Goal: Find specific page/section: Find specific page/section

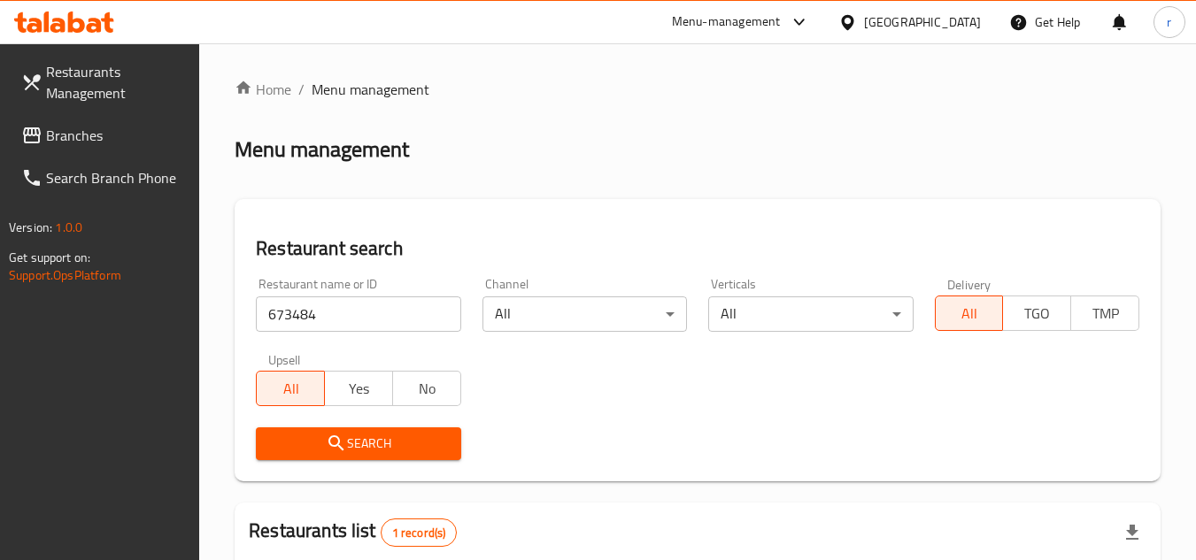
scroll to position [251, 0]
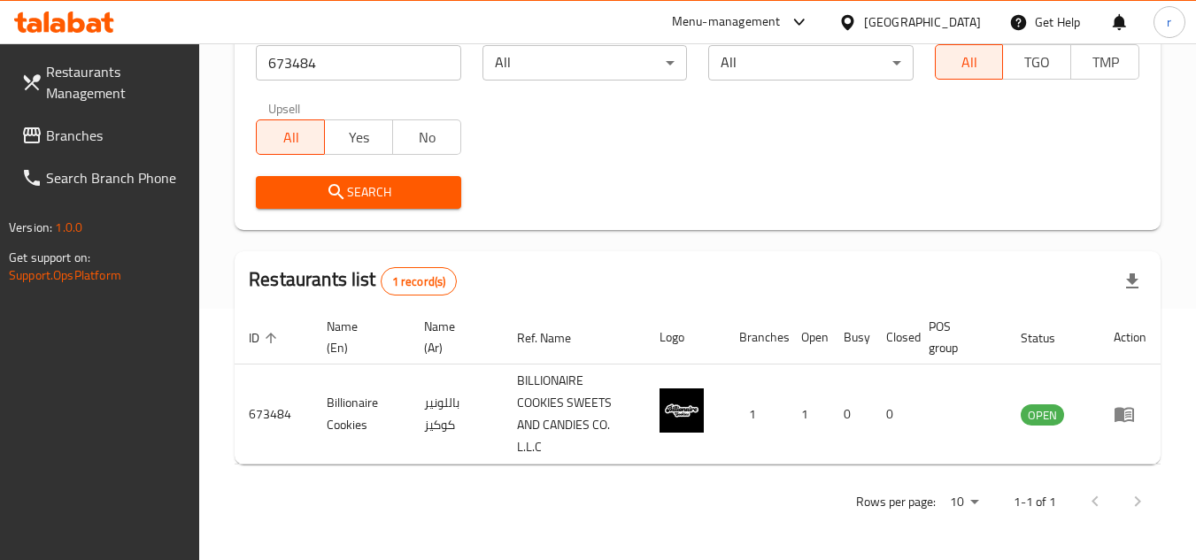
drag, startPoint x: 71, startPoint y: 136, endPoint x: 181, endPoint y: 123, distance: 111.5
click at [71, 136] on span "Branches" at bounding box center [116, 135] width 140 height 21
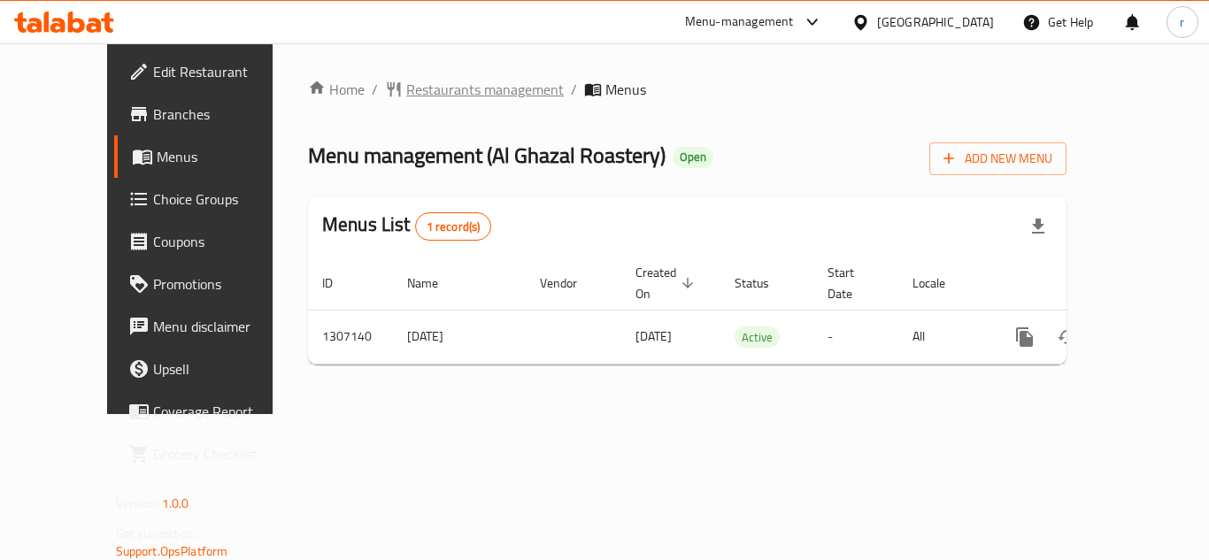
click at [406, 86] on span "Restaurants management" at bounding box center [485, 89] width 158 height 21
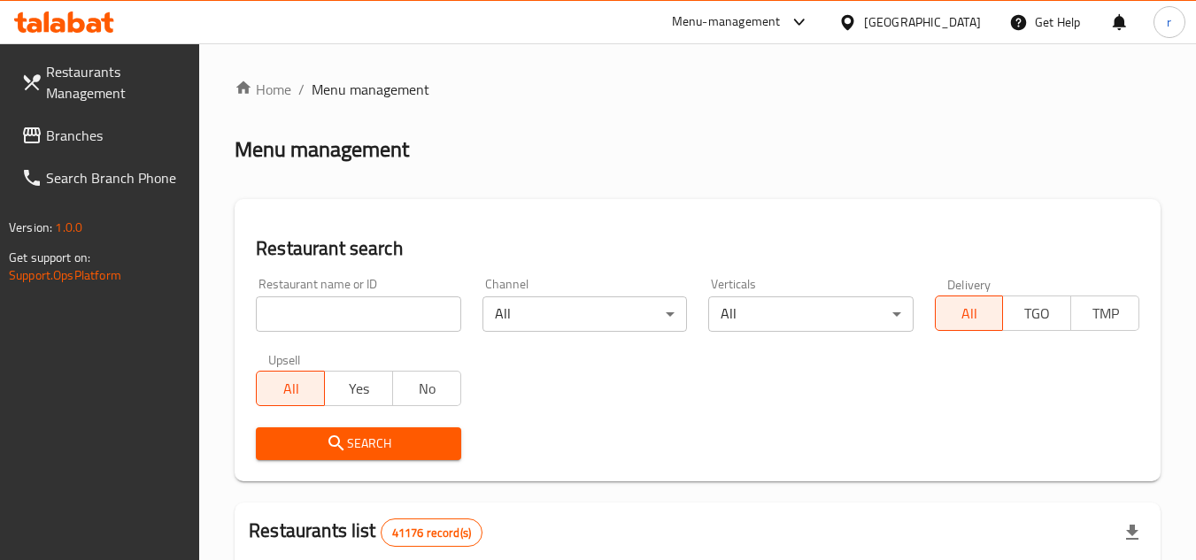
click at [329, 321] on input "search" at bounding box center [358, 314] width 205 height 35
paste input "704156"
type input "704156"
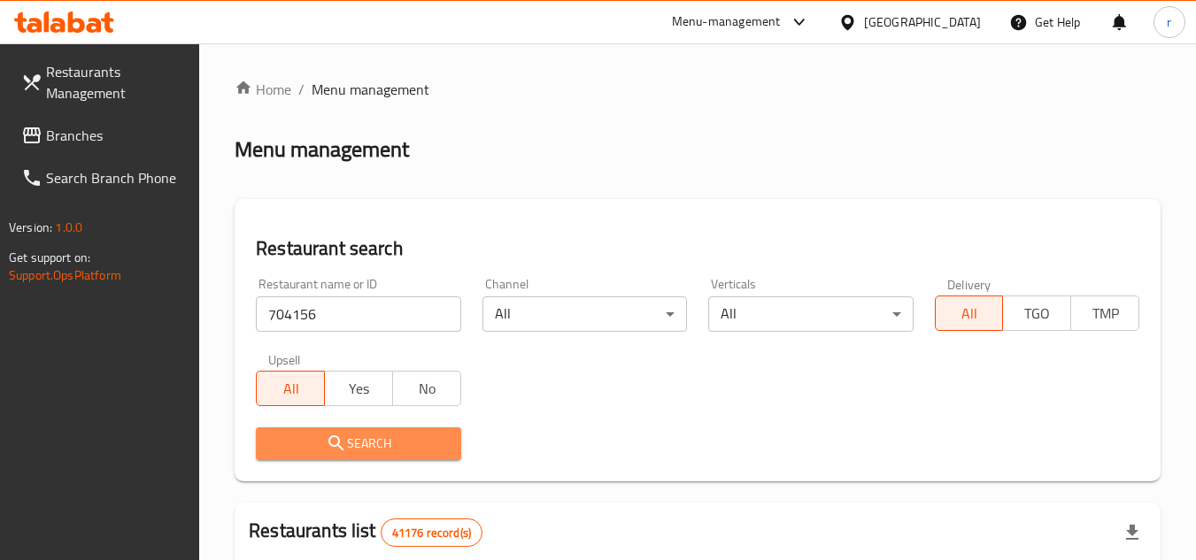
click at [274, 439] on span "Search" at bounding box center [358, 444] width 176 height 22
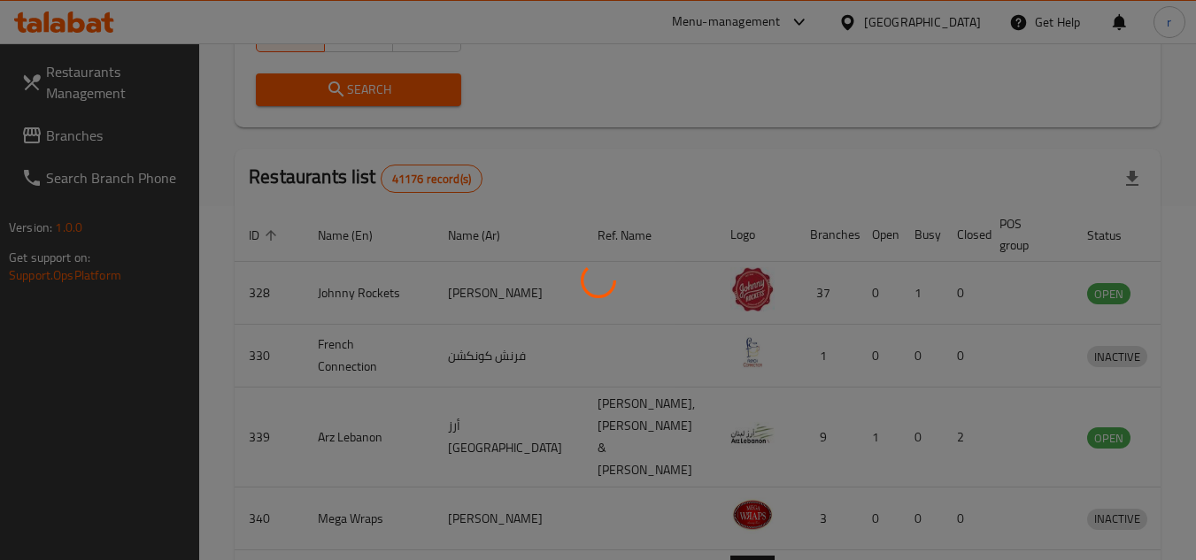
scroll to position [214, 0]
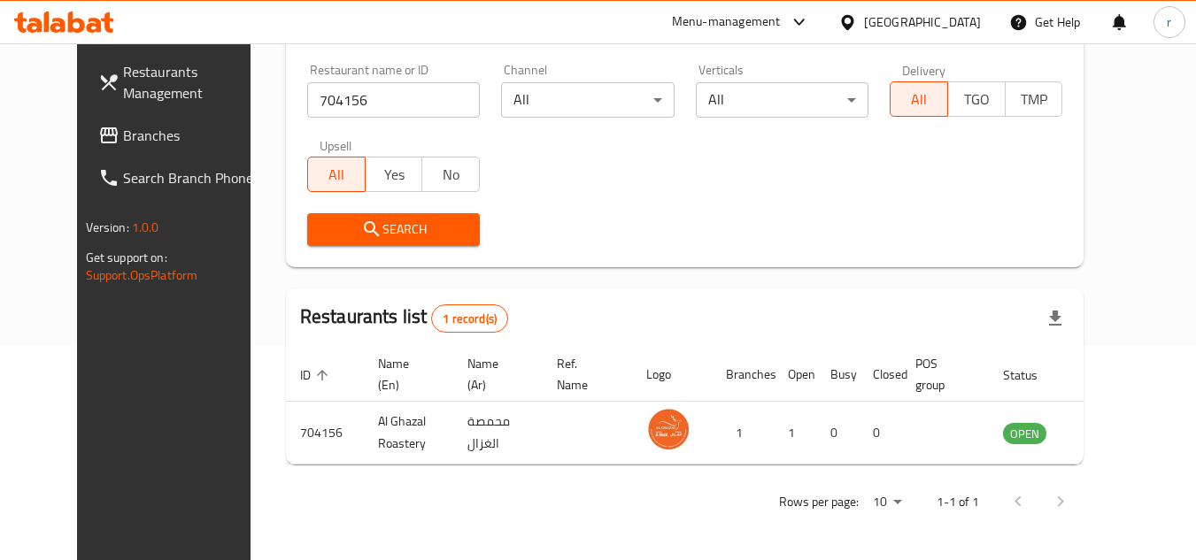
drag, startPoint x: 87, startPoint y: 137, endPoint x: 353, endPoint y: 6, distance: 296.9
click at [123, 137] on span "Branches" at bounding box center [193, 135] width 140 height 21
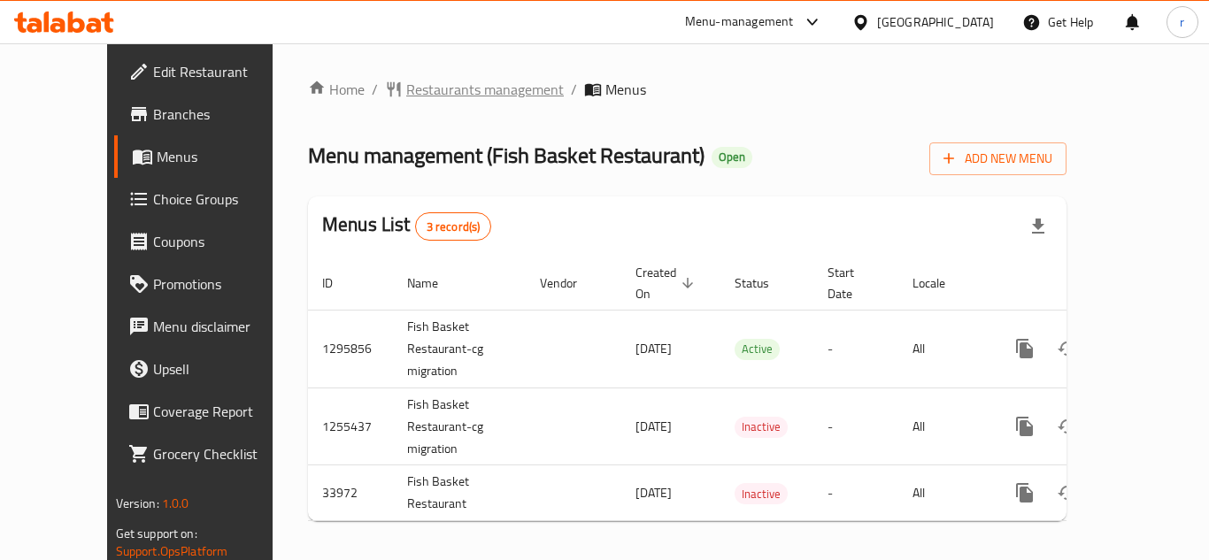
click at [406, 82] on span "Restaurants management" at bounding box center [485, 89] width 158 height 21
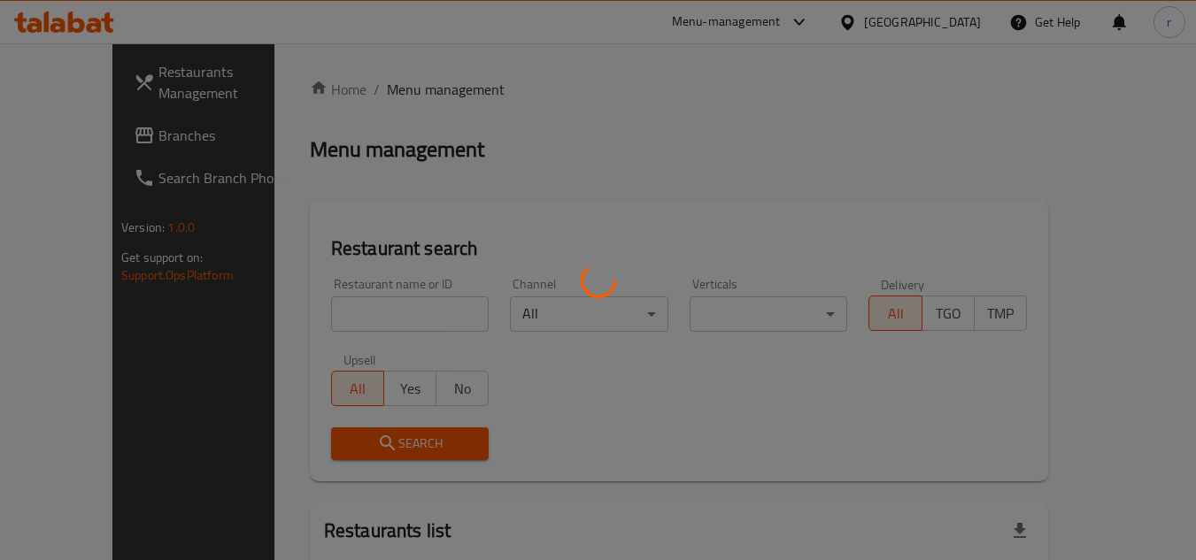
click at [365, 322] on div at bounding box center [598, 280] width 1196 height 560
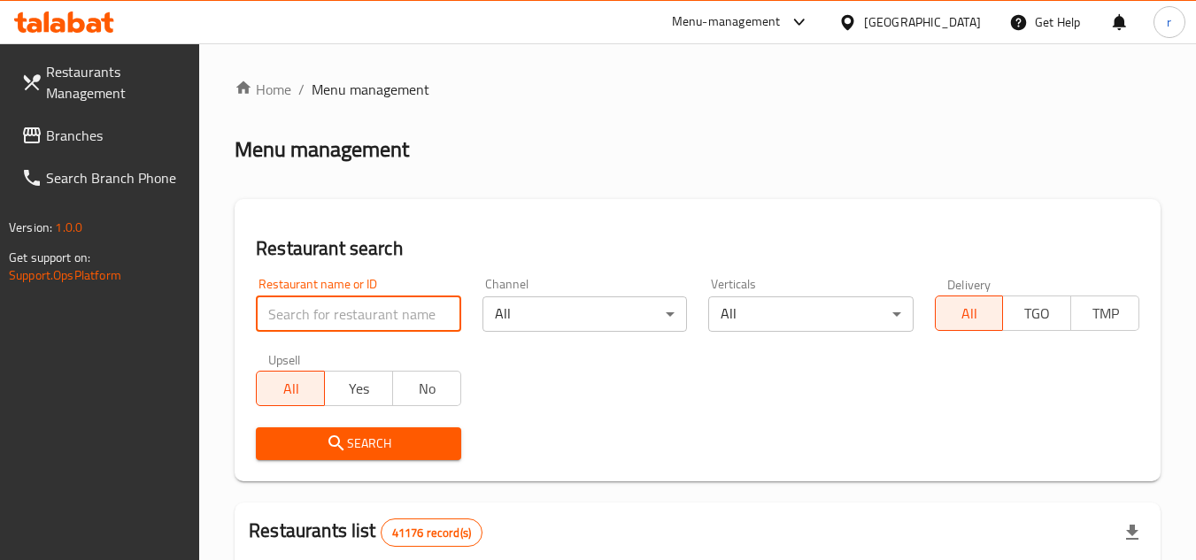
click at [369, 318] on input "search" at bounding box center [358, 314] width 205 height 35
paste input "17507"
type input "17507"
click at [340, 438] on icon "submit" at bounding box center [336, 443] width 21 height 21
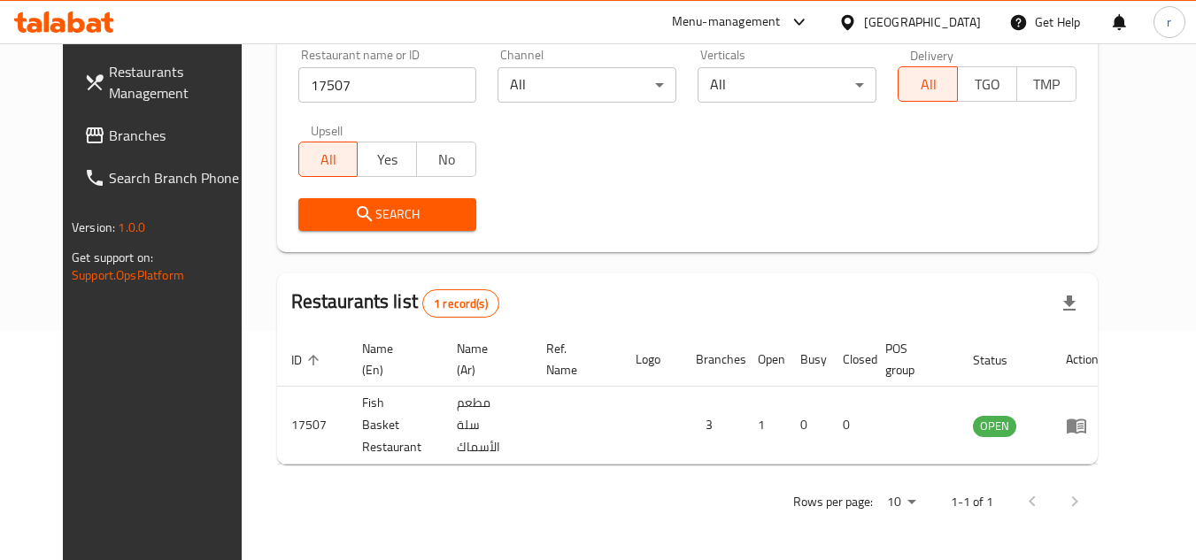
scroll to position [214, 0]
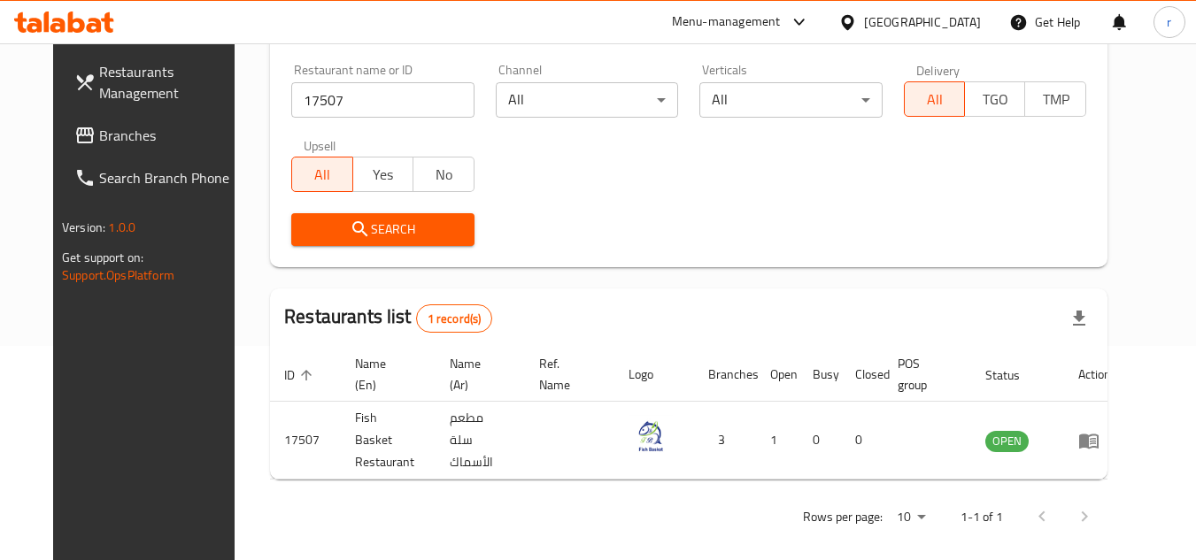
drag, startPoint x: 73, startPoint y: 147, endPoint x: 119, endPoint y: 104, distance: 62.0
click at [99, 146] on span "Branches" at bounding box center [169, 135] width 140 height 21
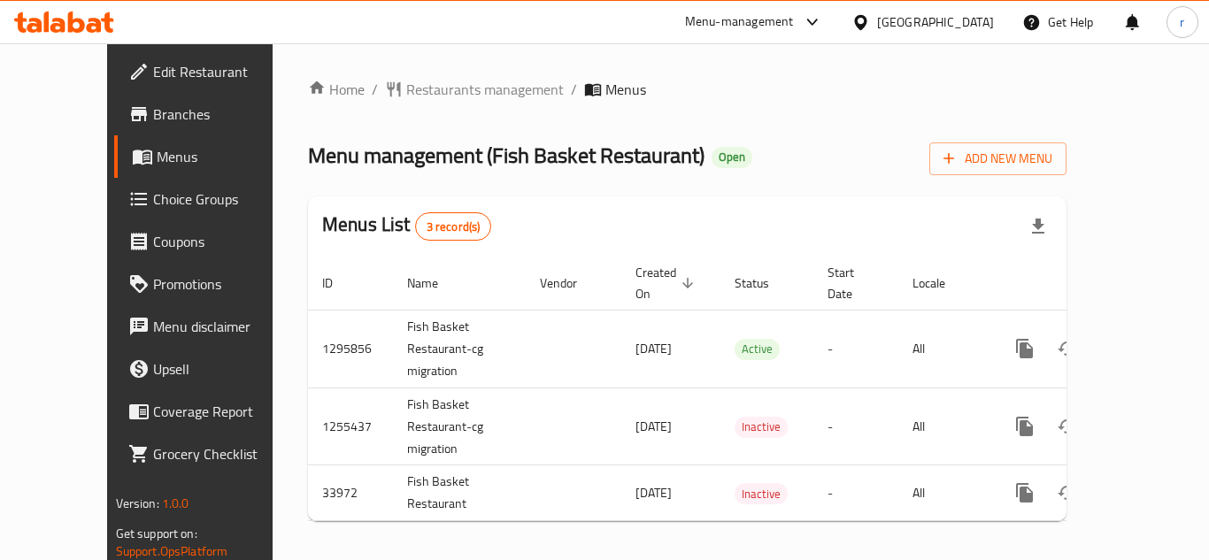
click at [406, 89] on span "Restaurants management" at bounding box center [485, 89] width 158 height 21
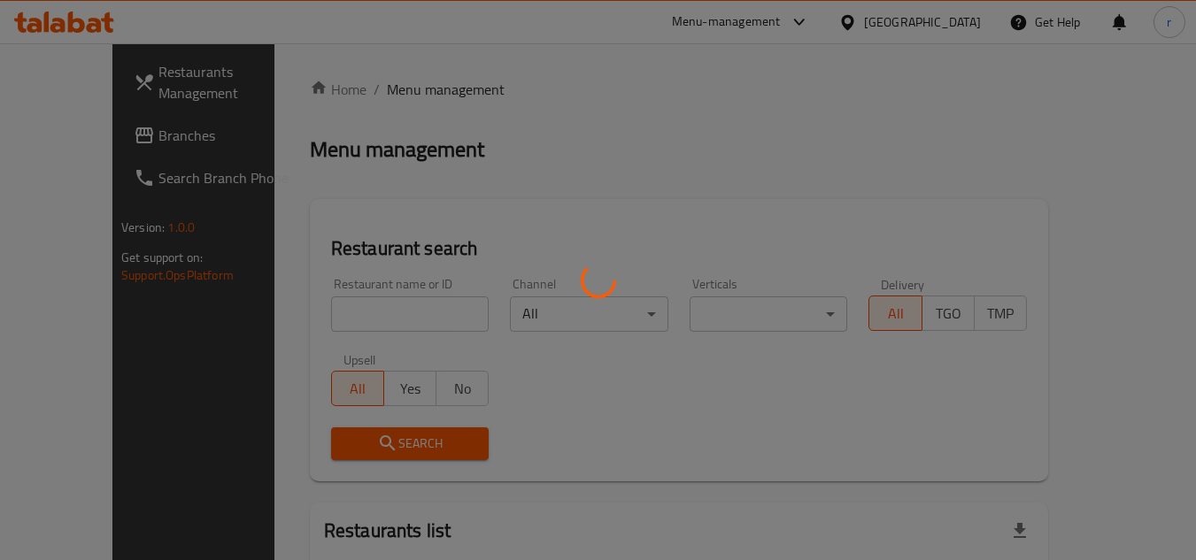
click at [354, 307] on div at bounding box center [598, 280] width 1196 height 560
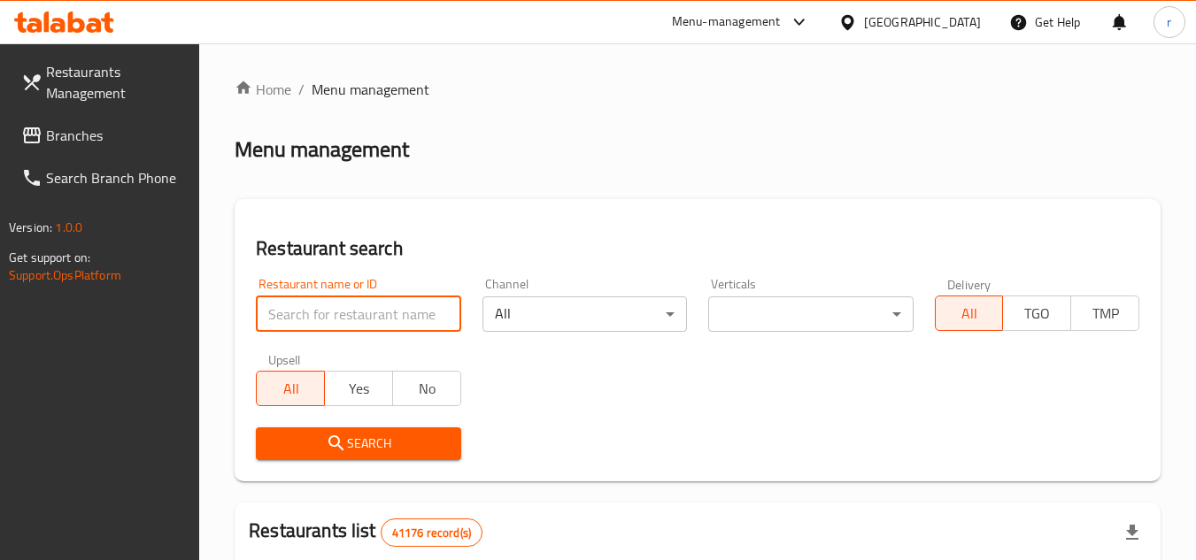
click at [354, 307] on input "search" at bounding box center [358, 314] width 205 height 35
paste input "17507"
type input "17507"
click at [329, 445] on icon "submit" at bounding box center [336, 443] width 21 height 21
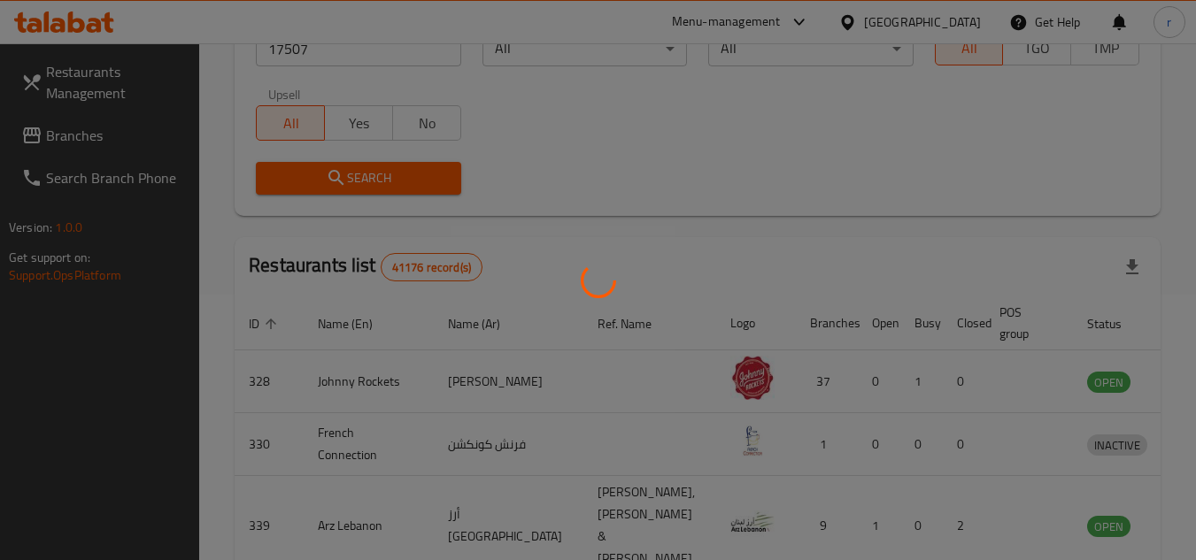
scroll to position [214, 0]
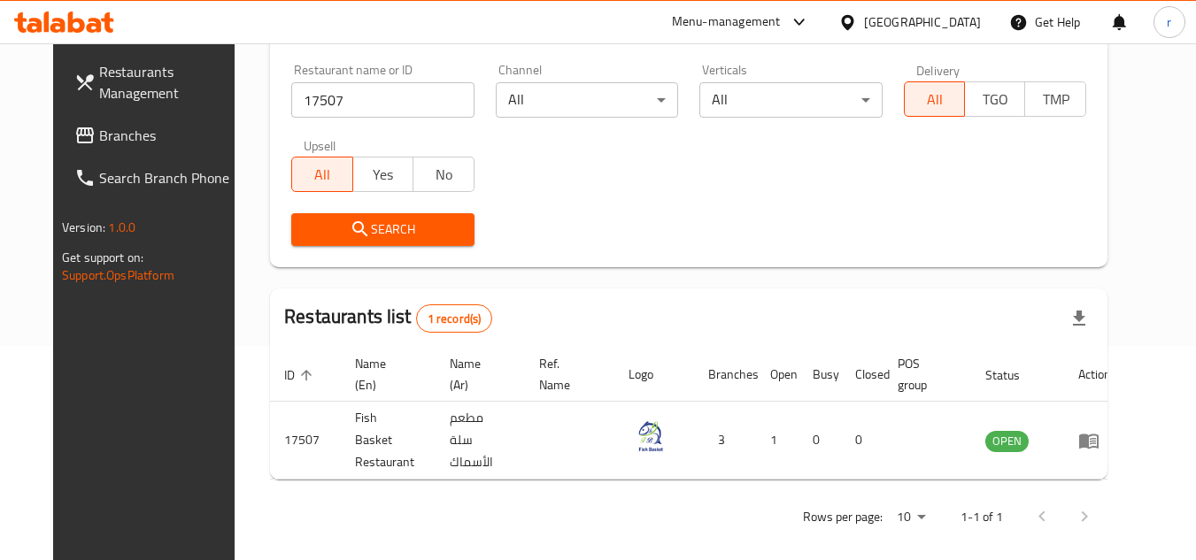
click at [857, 26] on icon at bounding box center [847, 22] width 19 height 19
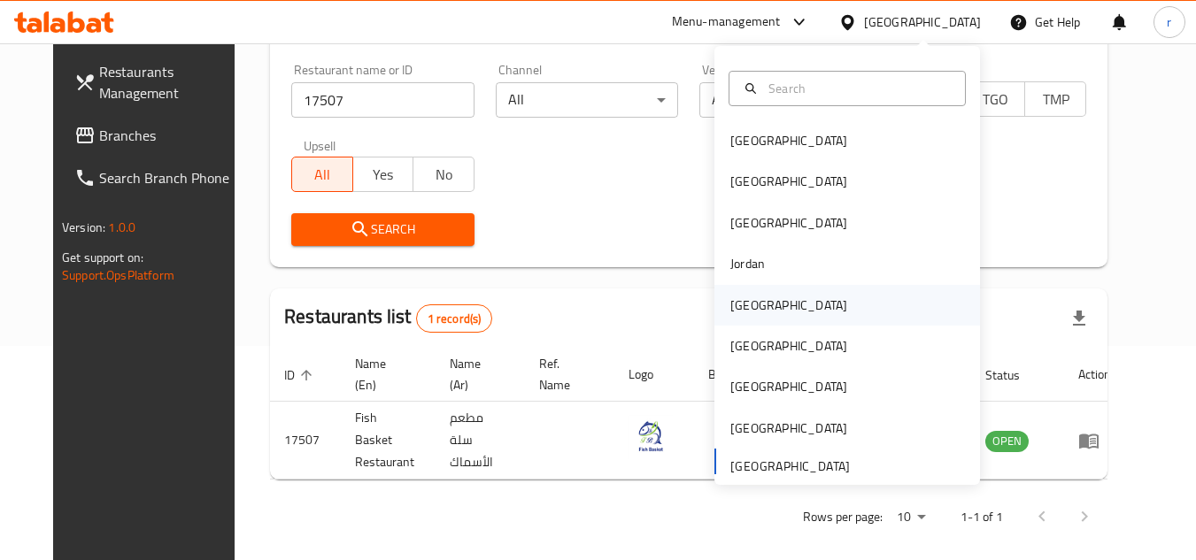
click at [779, 317] on div "Kuwait" at bounding box center [847, 305] width 266 height 41
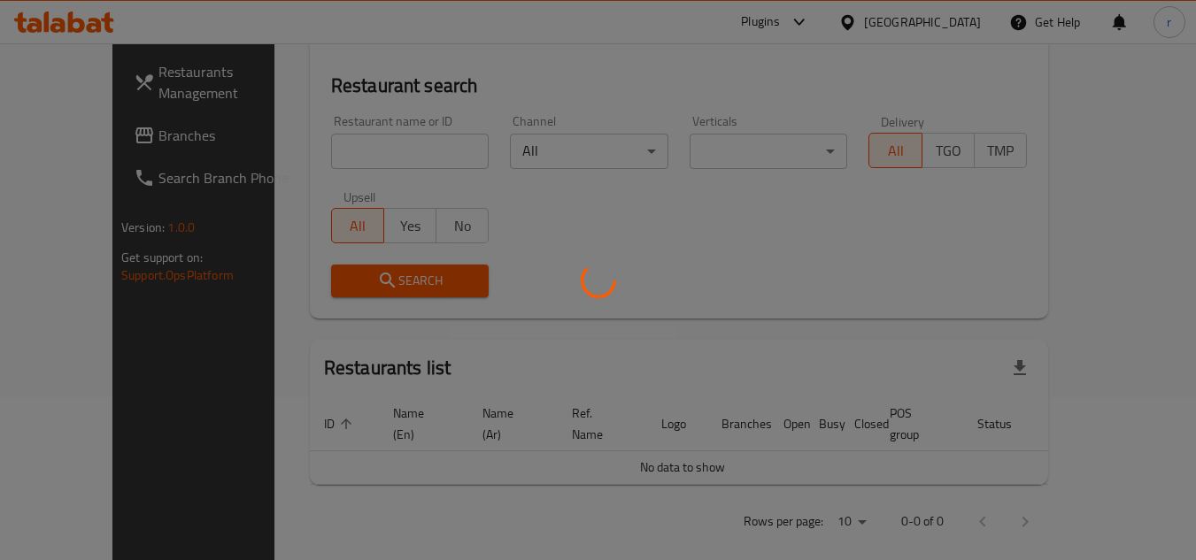
scroll to position [214, 0]
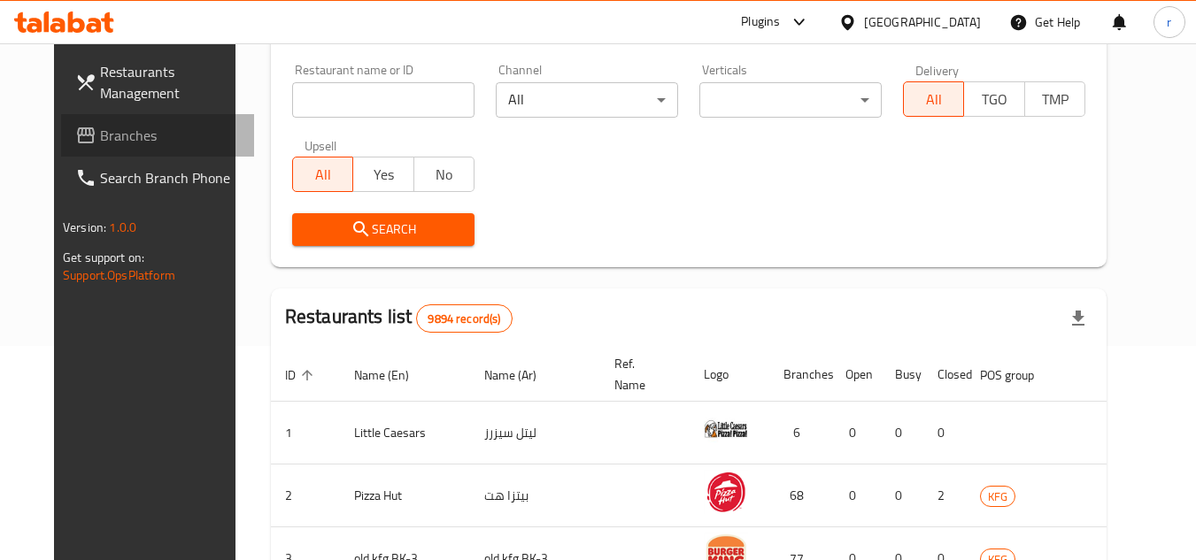
click at [92, 153] on link "Branches" at bounding box center [157, 135] width 193 height 42
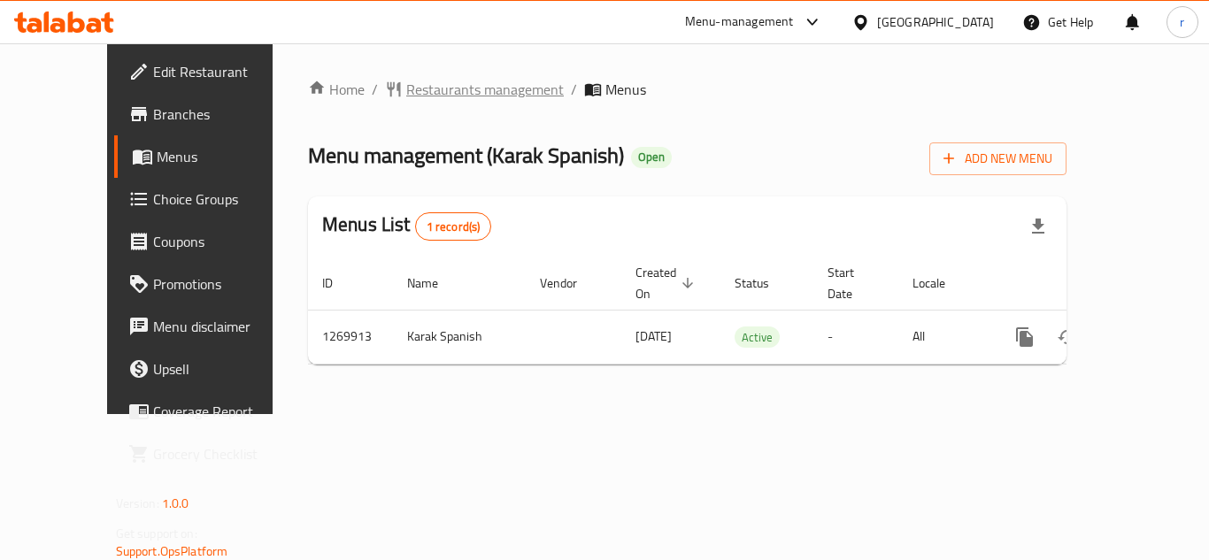
click at [435, 81] on span "Restaurants management" at bounding box center [485, 89] width 158 height 21
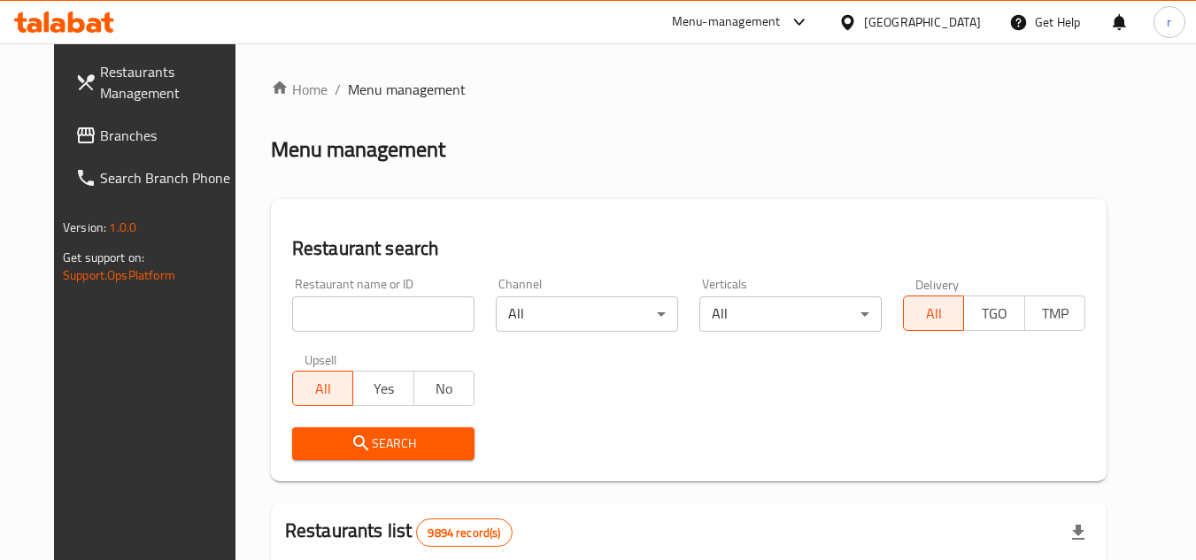
click at [397, 304] on div "Home / Menu management Menu management Restaurant search Restaurant name or ID …" at bounding box center [689, 563] width 836 height 968
click at [397, 304] on input "search" at bounding box center [383, 314] width 182 height 35
paste input "688901"
type input "688901"
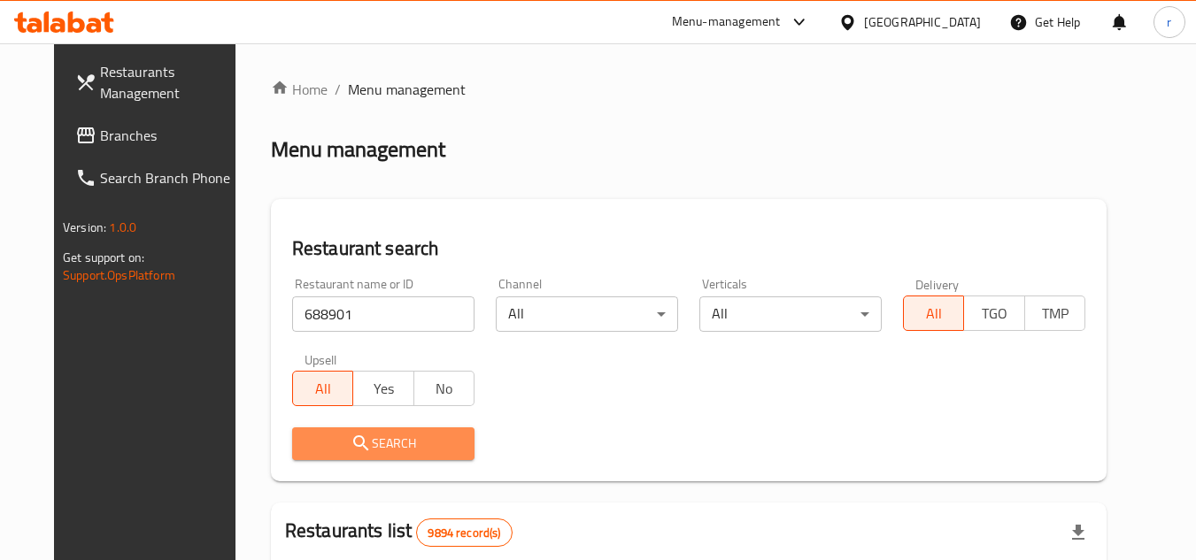
click at [355, 444] on span "Search" at bounding box center [383, 444] width 154 height 22
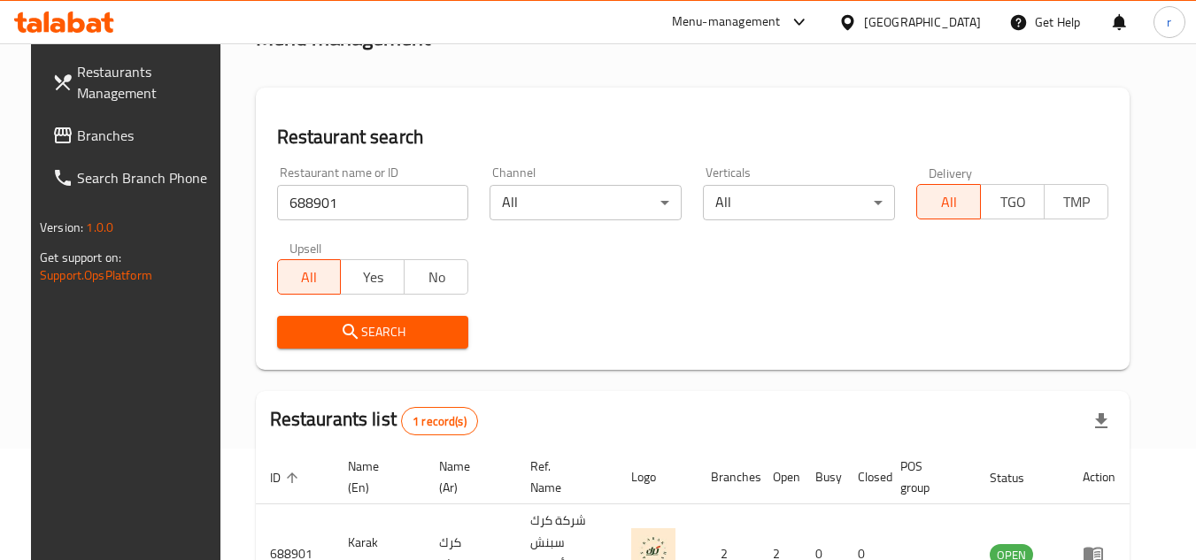
scroll to position [214, 0]
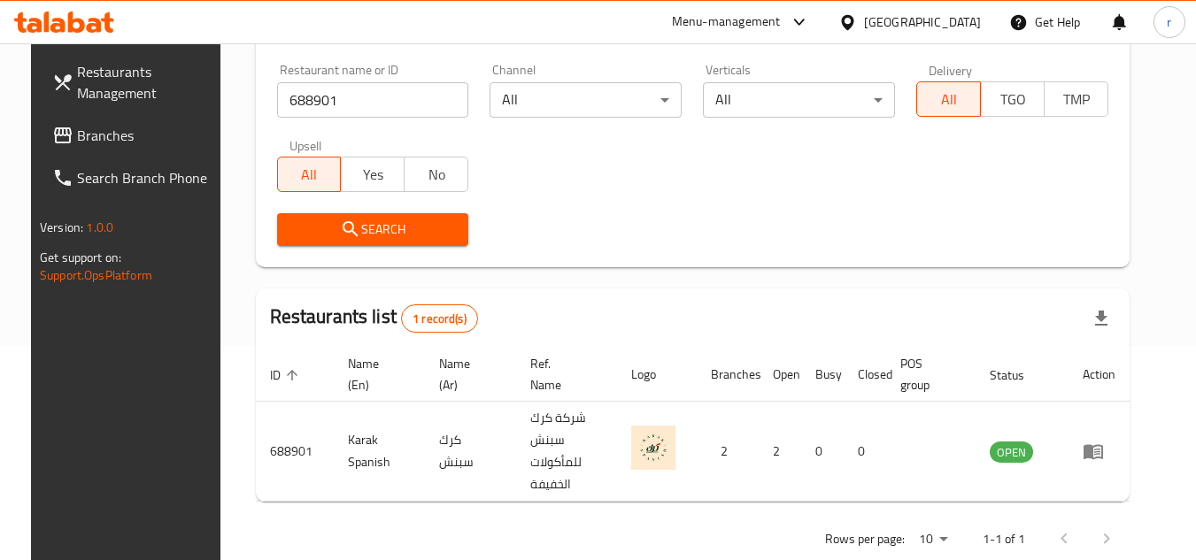
click at [974, 20] on div "Kuwait" at bounding box center [922, 21] width 117 height 19
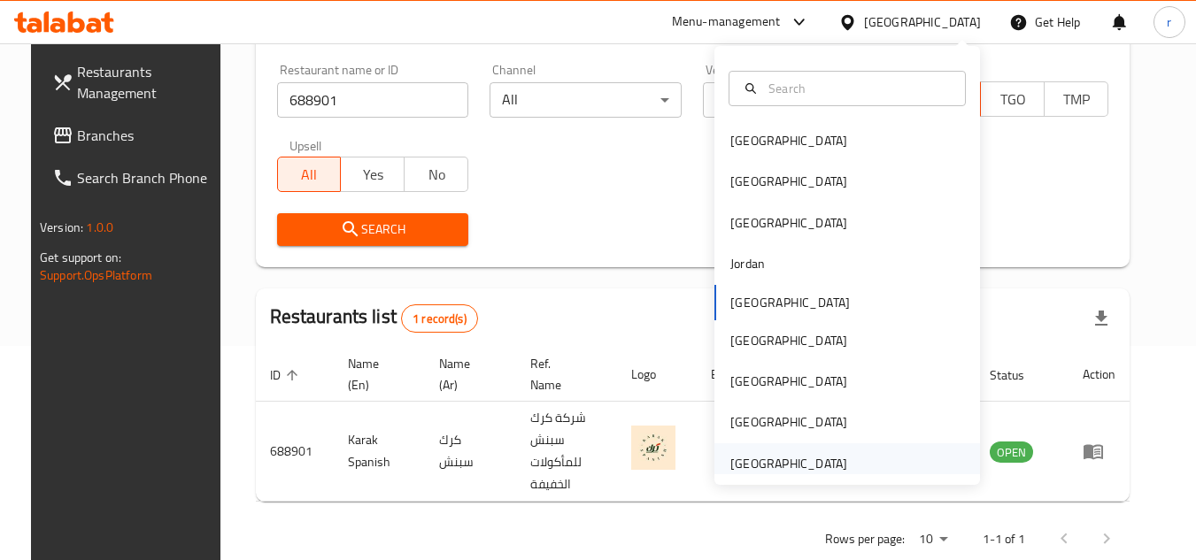
click at [764, 467] on div "[GEOGRAPHIC_DATA]" at bounding box center [788, 463] width 117 height 19
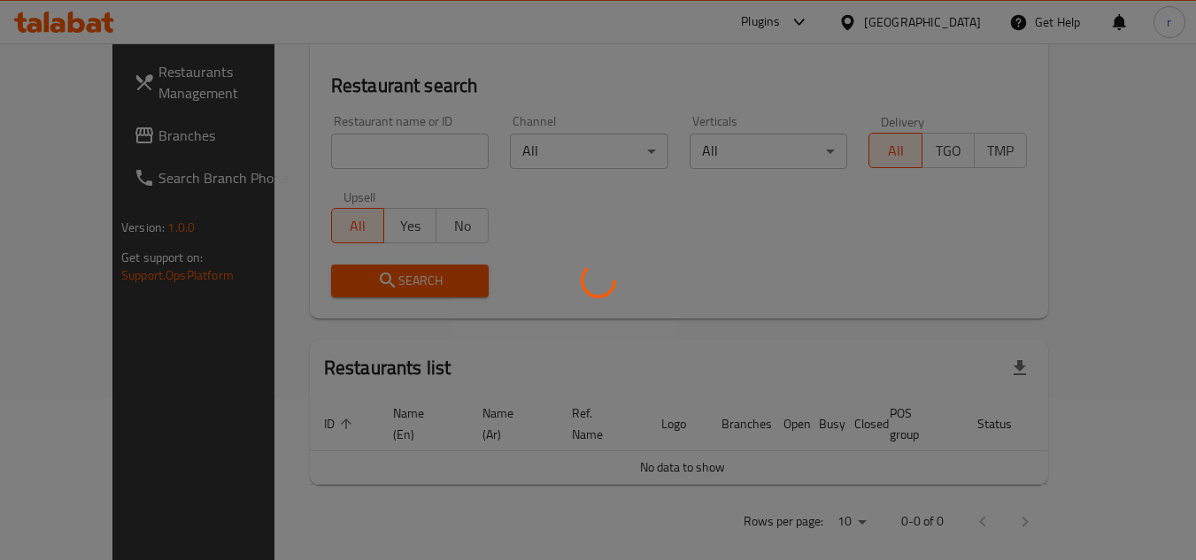
scroll to position [214, 0]
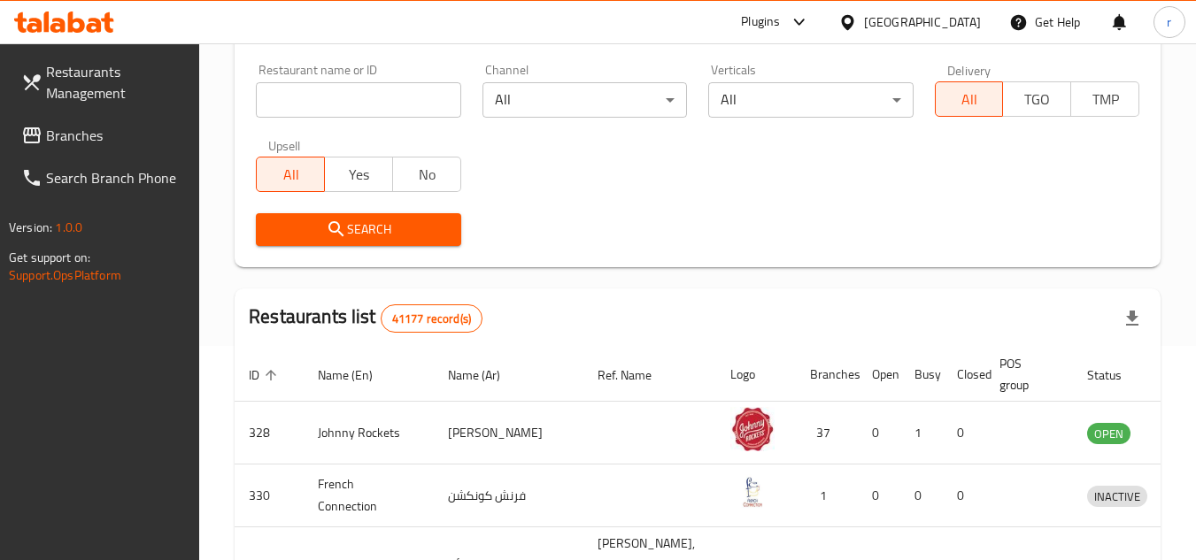
click at [71, 141] on span "Branches" at bounding box center [116, 135] width 140 height 21
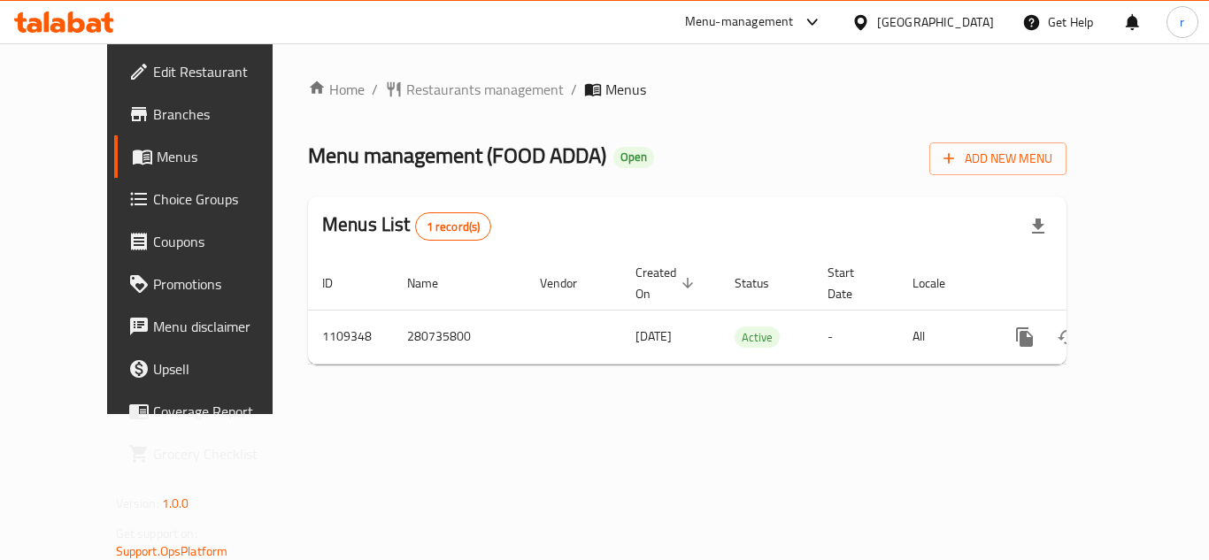
click at [443, 95] on span "Restaurants management" at bounding box center [485, 89] width 158 height 21
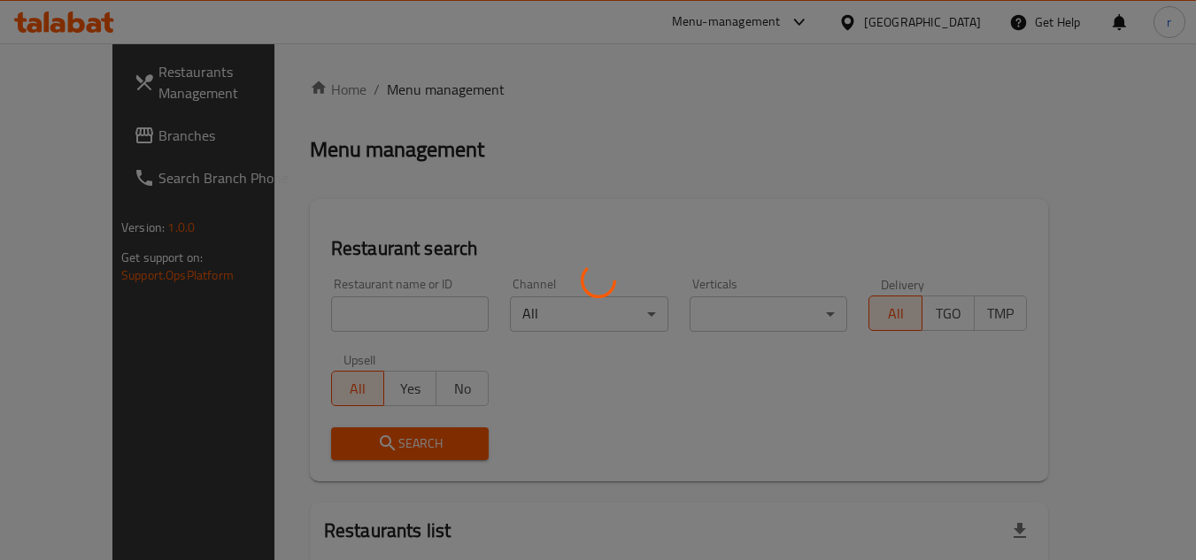
click at [330, 317] on div at bounding box center [598, 280] width 1196 height 560
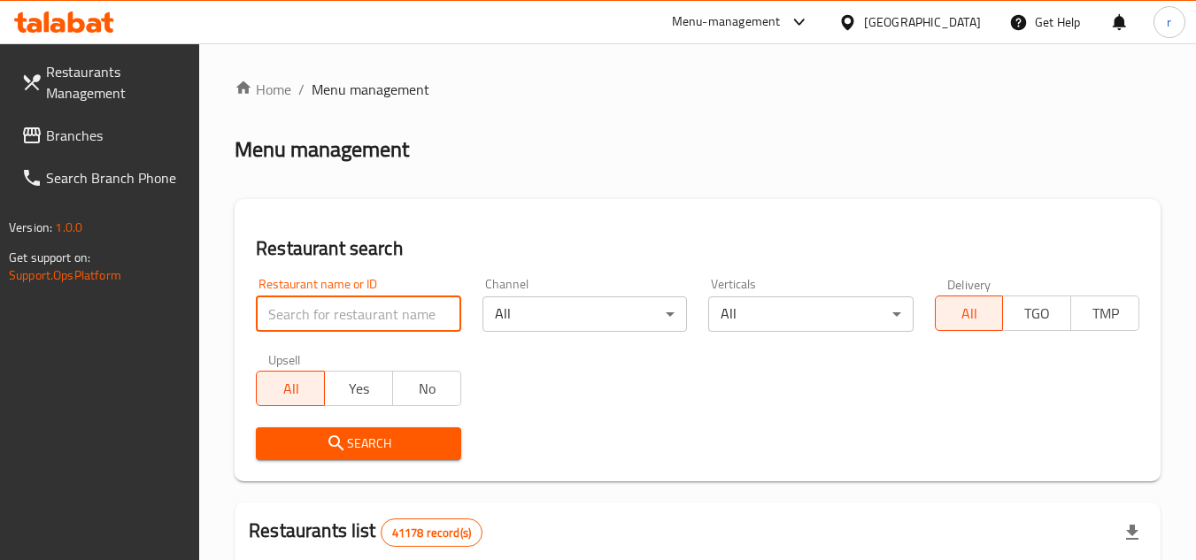
click at [330, 317] on input "search" at bounding box center [358, 314] width 205 height 35
paste input "665564"
type input "665564"
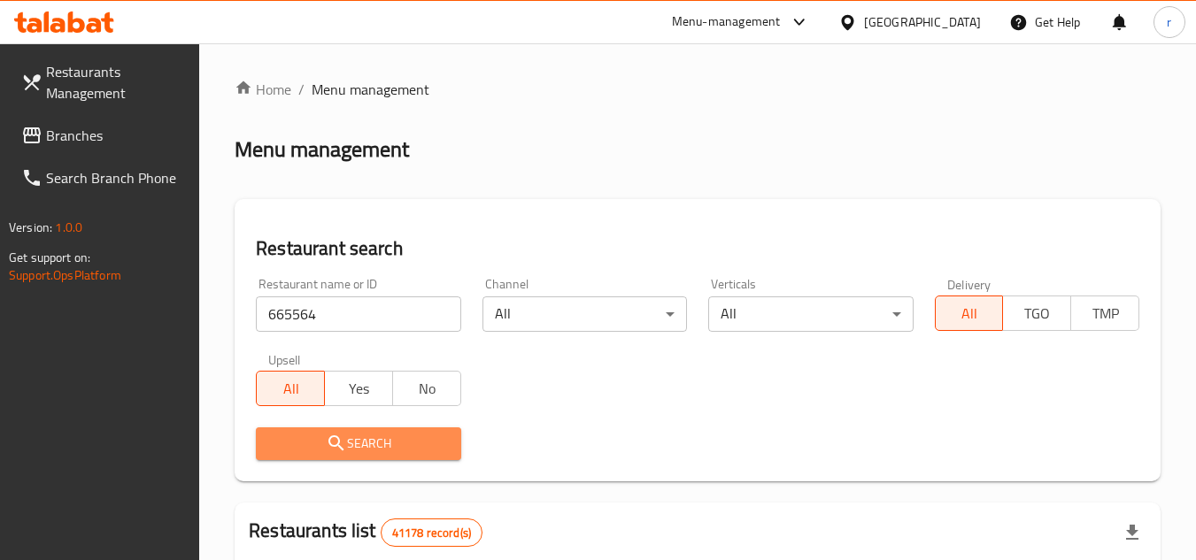
click at [318, 441] on span "Search" at bounding box center [358, 444] width 176 height 22
